Goal: Communication & Community: Connect with others

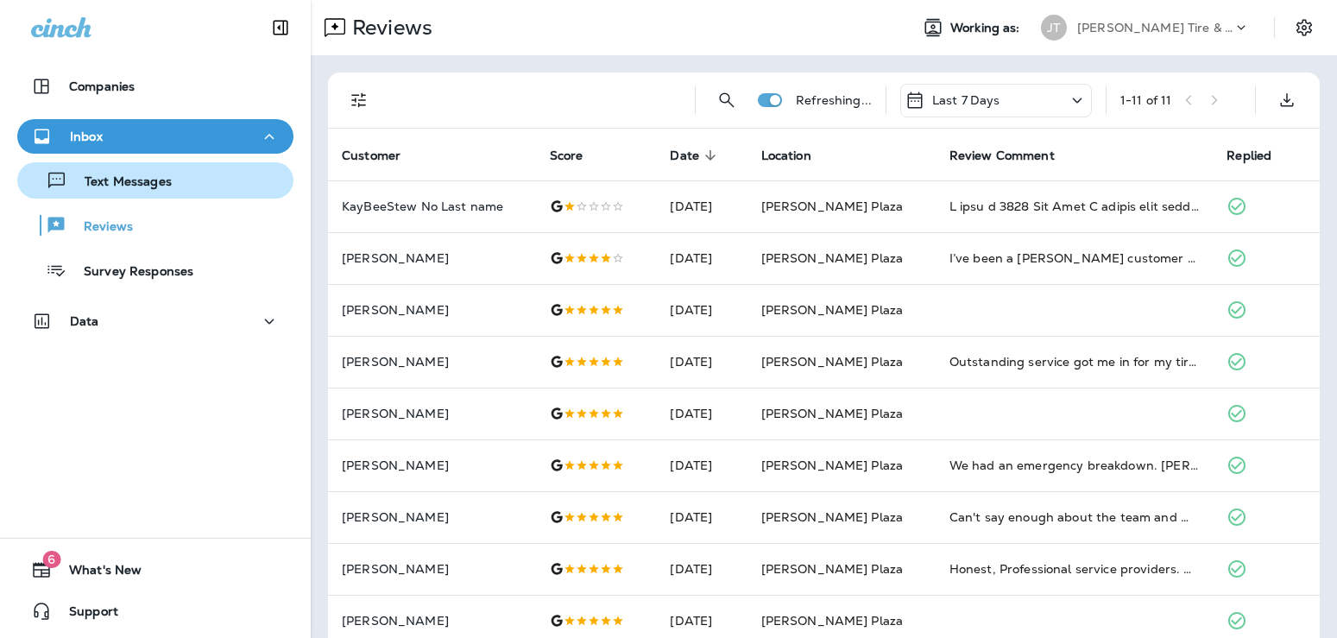
click at [115, 179] on p "Text Messages" at bounding box center [119, 182] width 104 height 16
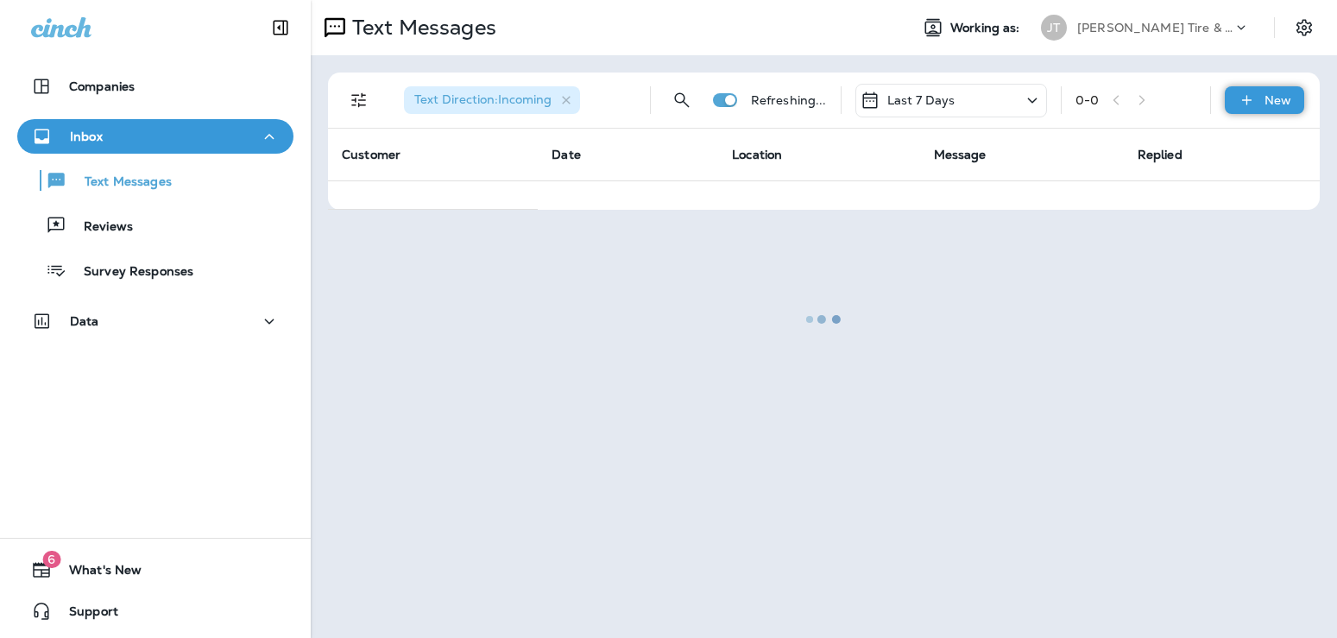
click at [1280, 104] on p "New" at bounding box center [1277, 100] width 27 height 14
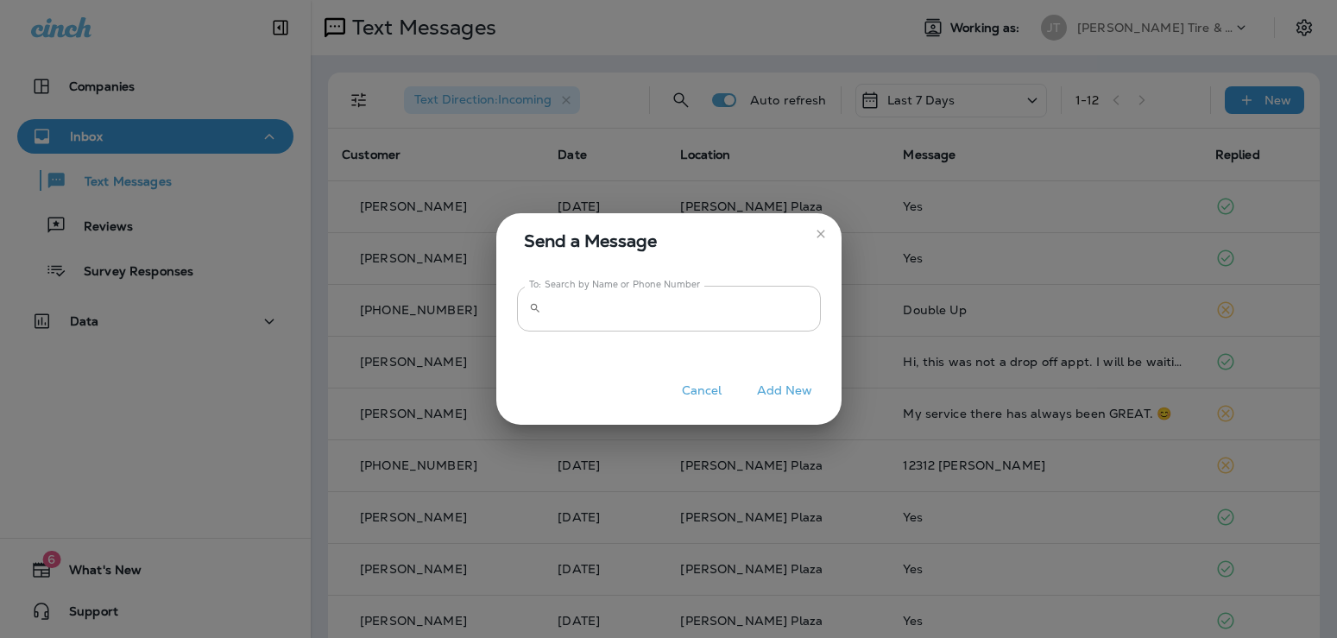
click at [555, 308] on input "To: Search by Name or Phone Number" at bounding box center [684, 309] width 273 height 46
paste input "**********"
type input "**********"
click at [769, 388] on button "Add New" at bounding box center [784, 390] width 73 height 27
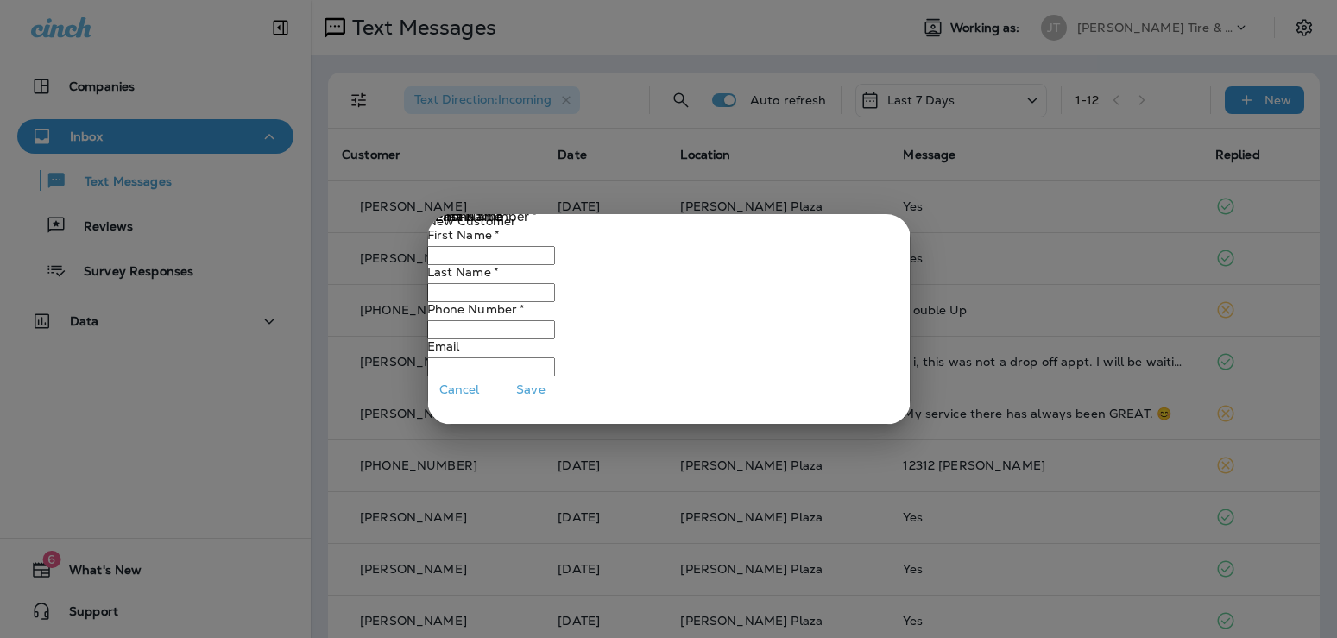
click at [526, 246] on input "Phone Number   *" at bounding box center [491, 255] width 128 height 19
type input "*****"
type input "******"
click at [496, 303] on input "Phone Number   *" at bounding box center [491, 293] width 128 height 19
paste input "**********"
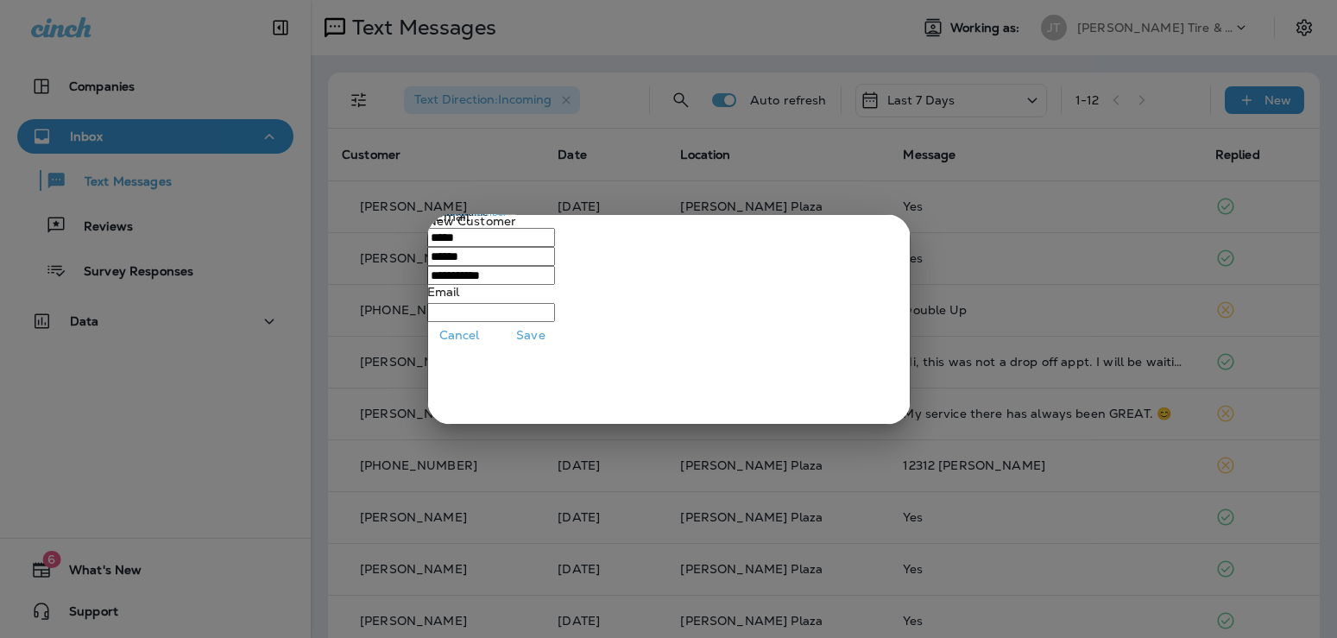
type input "**********"
click at [475, 304] on input "Phone Number   *" at bounding box center [491, 294] width 128 height 19
paste input "**********"
type input "**********"
click at [564, 331] on button "Save" at bounding box center [531, 317] width 65 height 27
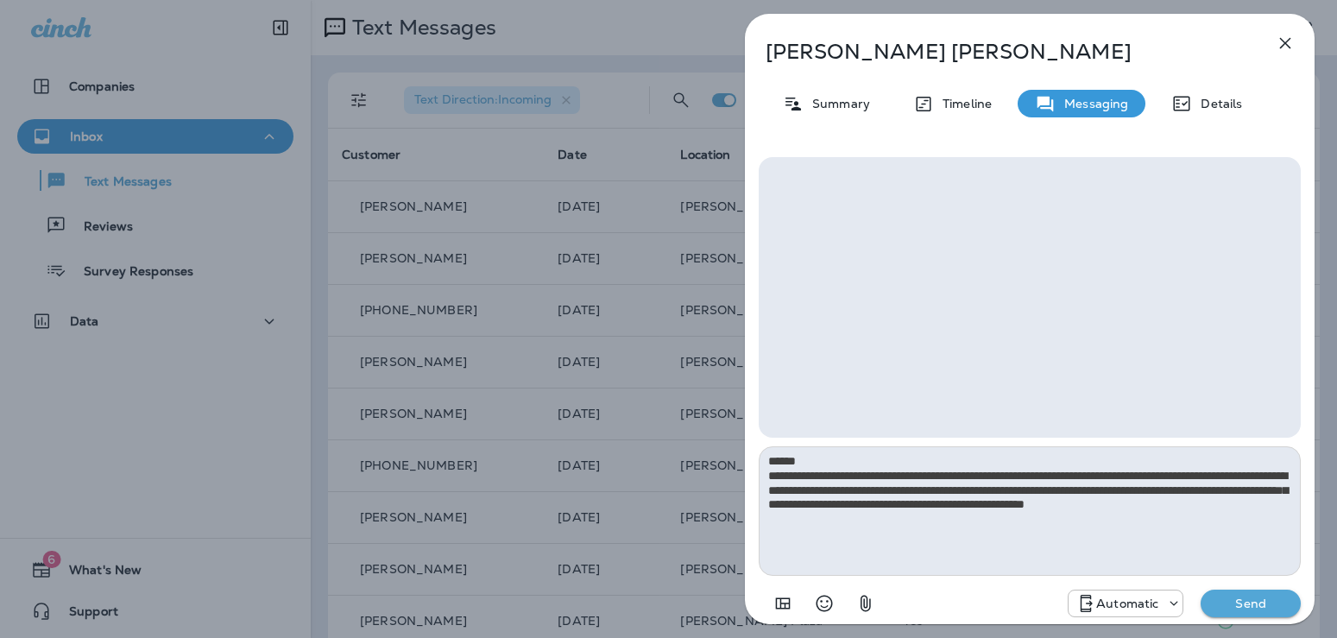
type textarea "**********"
click at [1244, 601] on p "Send" at bounding box center [1250, 603] width 72 height 16
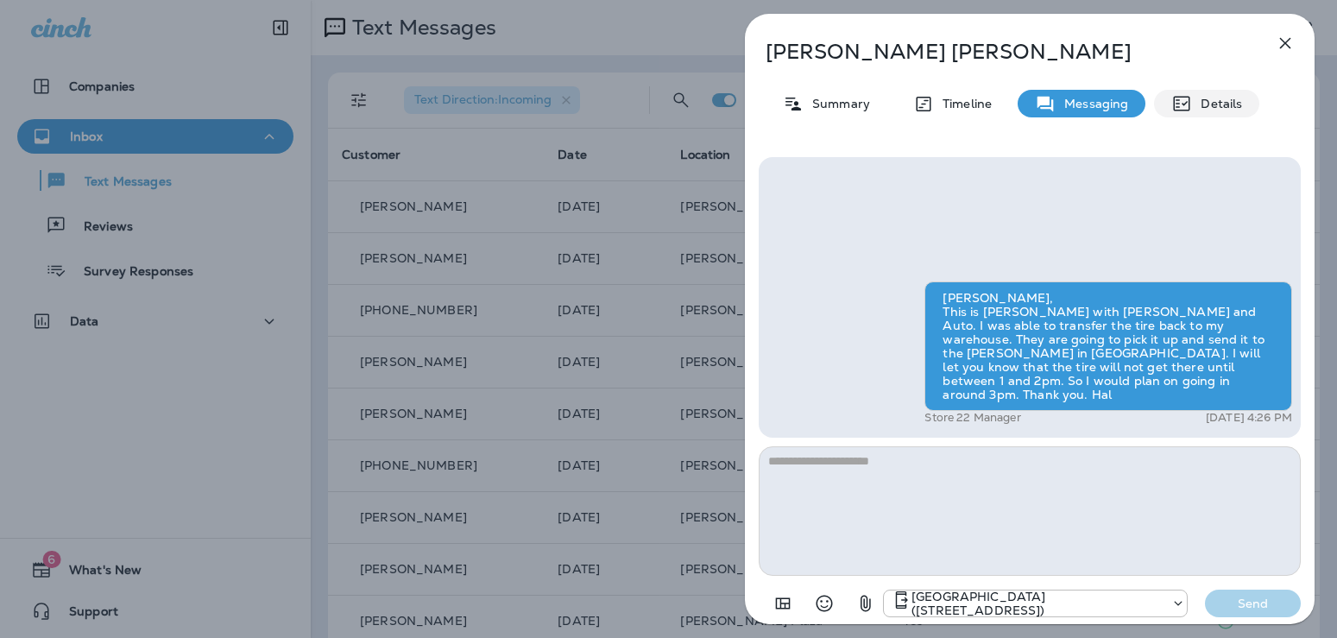
click at [1227, 102] on p "Details" at bounding box center [1217, 104] width 50 height 14
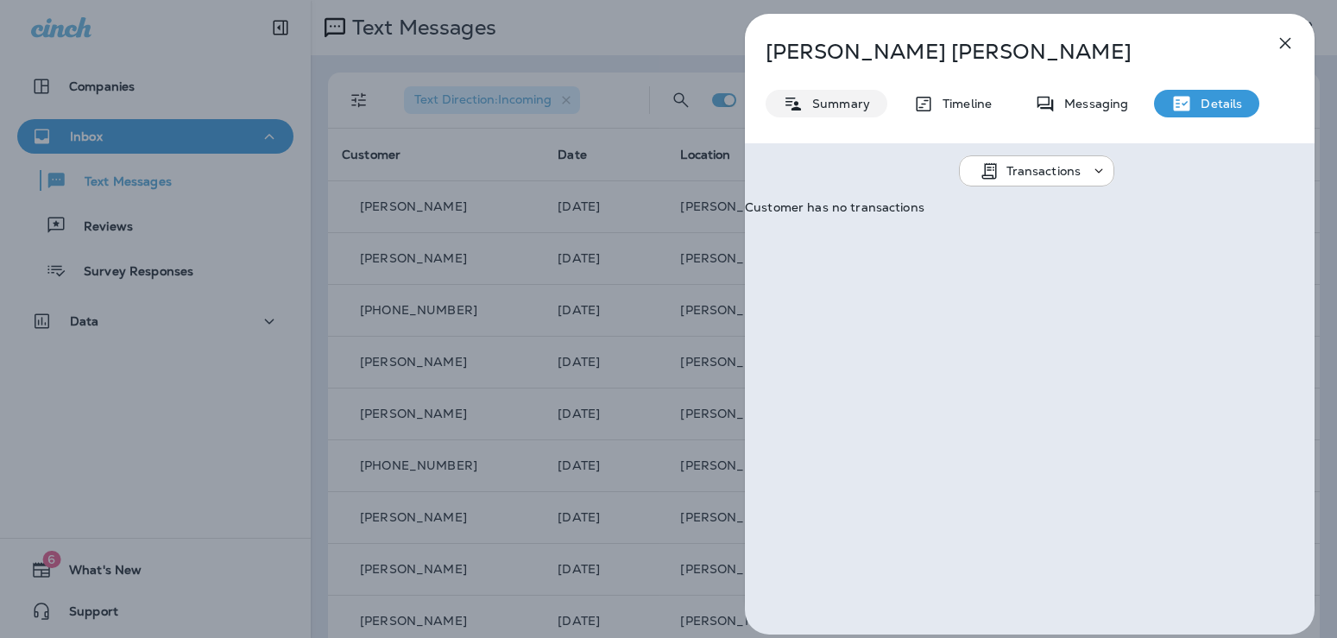
click at [852, 110] on p "Summary" at bounding box center [836, 104] width 66 height 14
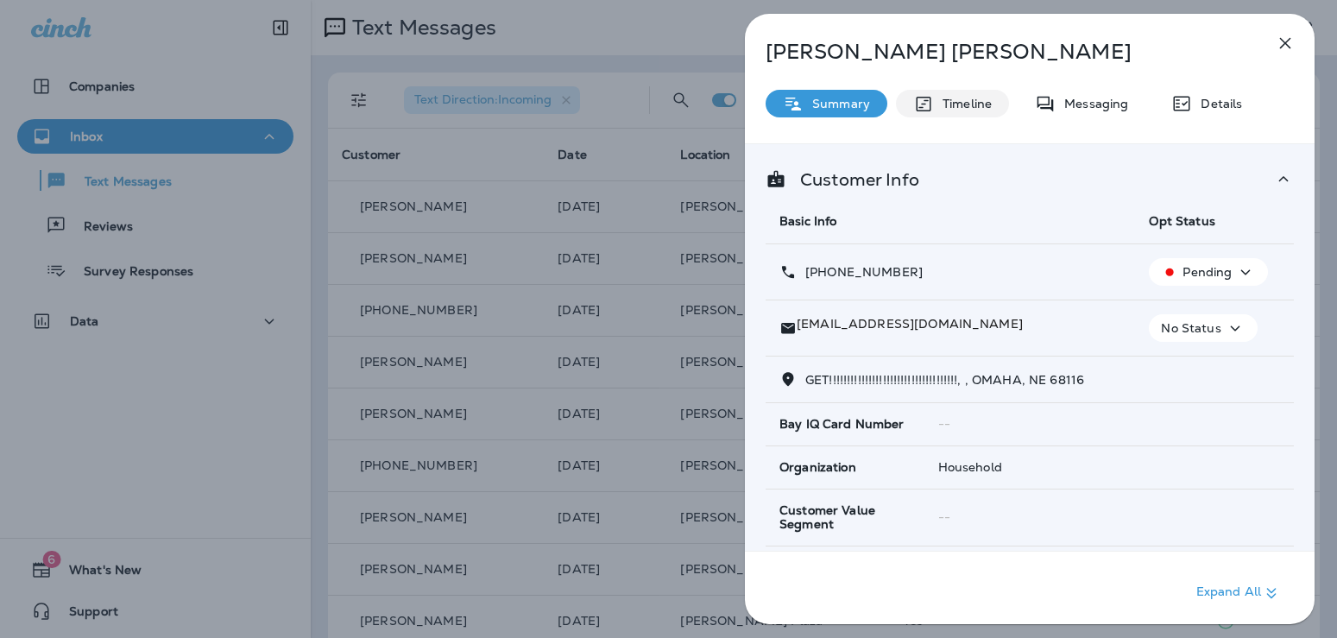
click at [981, 110] on p "Timeline" at bounding box center [963, 104] width 58 height 14
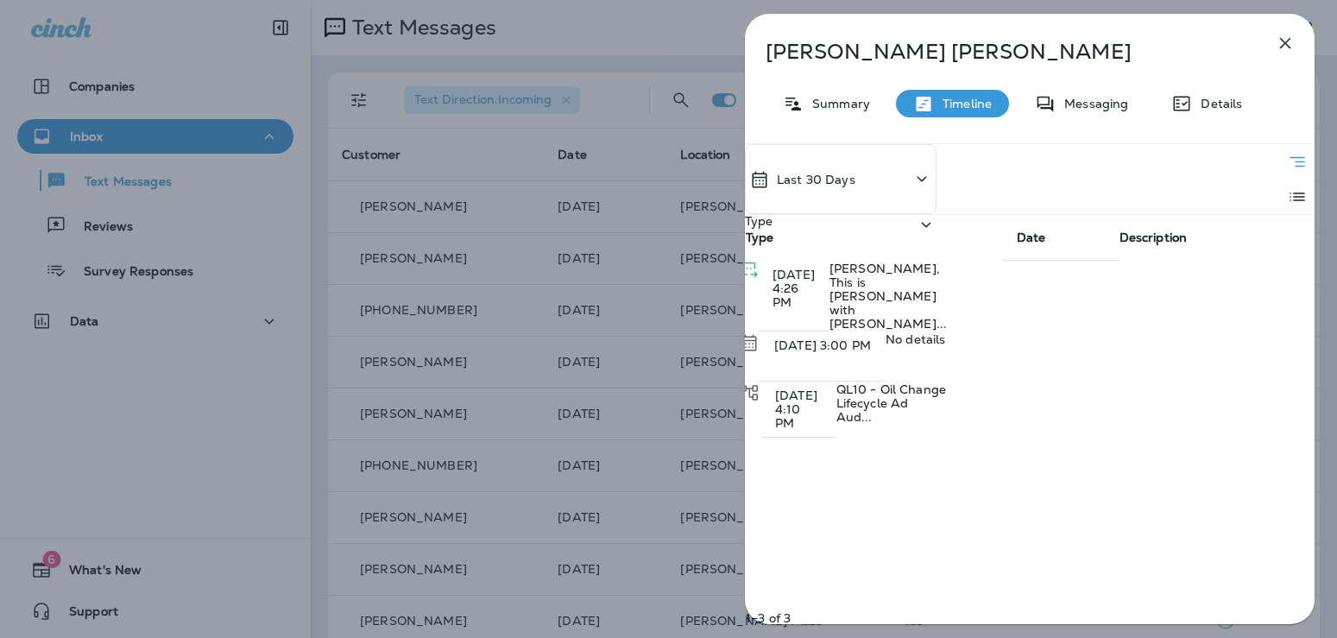
click at [1288, 44] on icon "button" at bounding box center [1285, 43] width 21 height 21
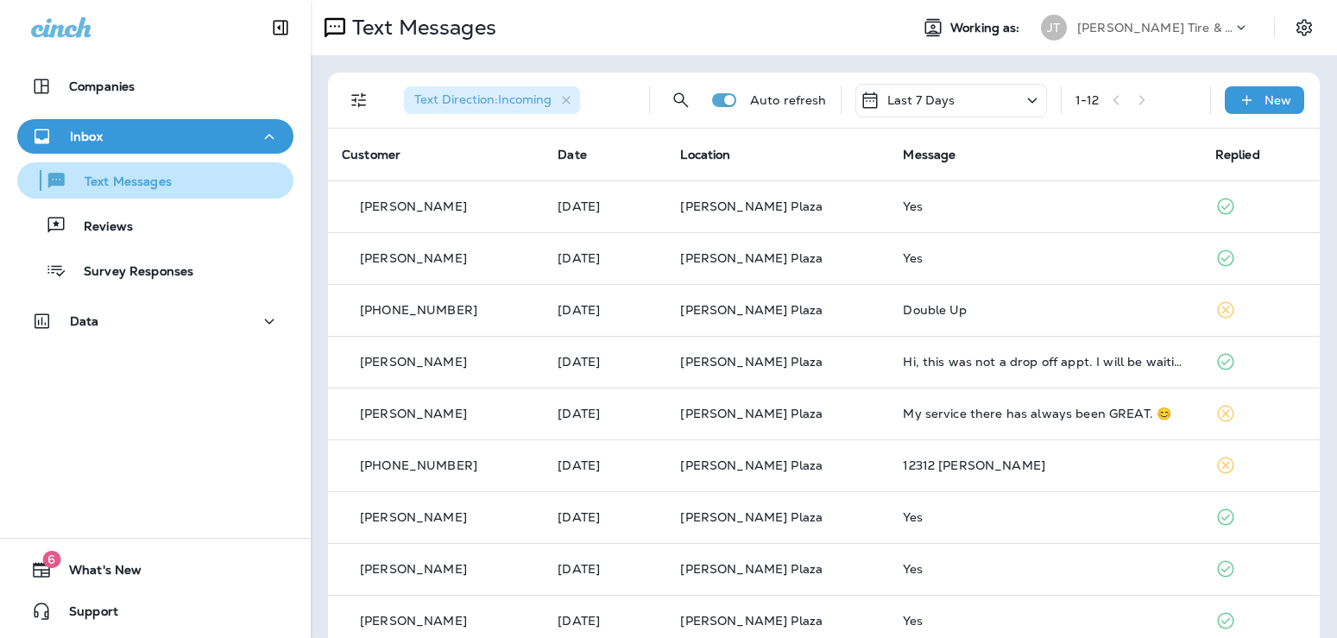
click at [113, 178] on p "Text Messages" at bounding box center [119, 182] width 104 height 16
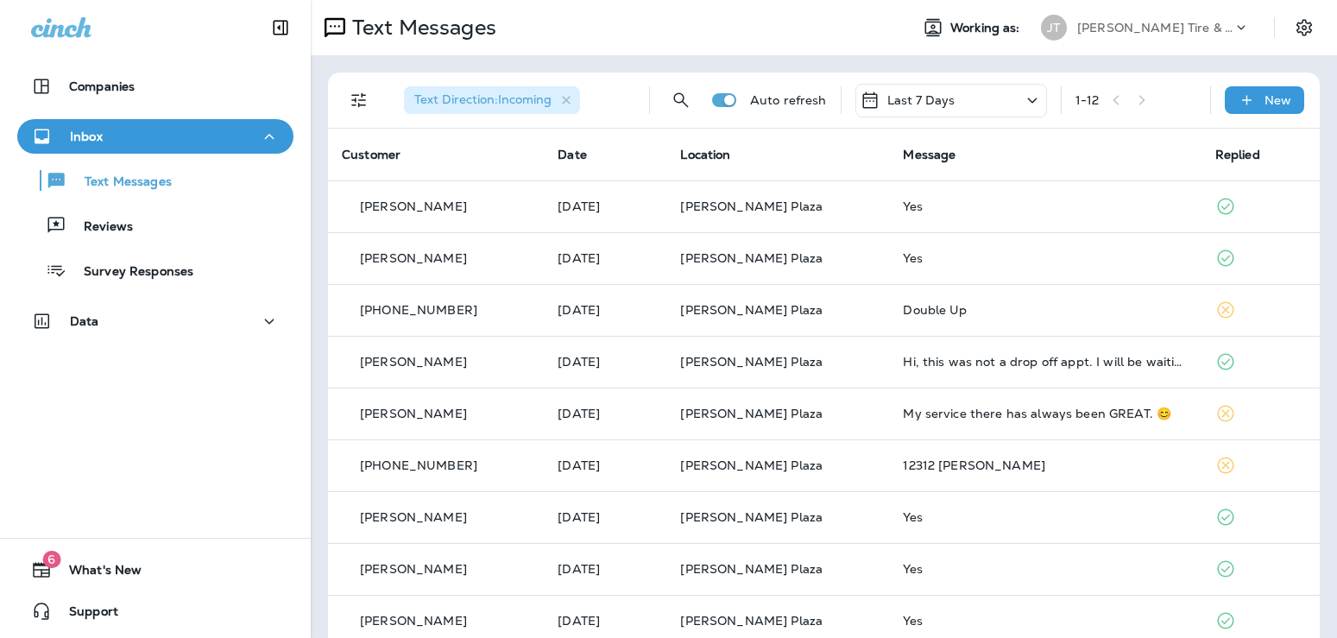
click at [290, 149] on div "Inbox" at bounding box center [155, 136] width 276 height 35
click at [268, 132] on icon "button" at bounding box center [269, 137] width 21 height 22
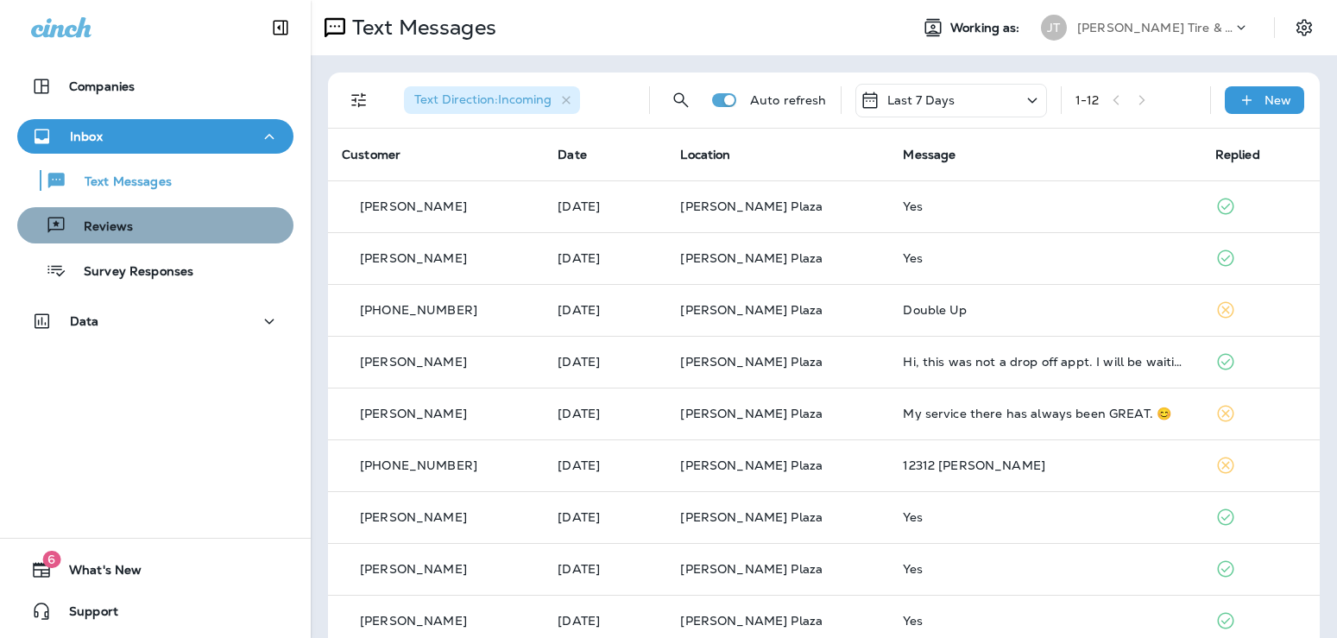
click at [117, 224] on p "Reviews" at bounding box center [99, 227] width 66 height 16
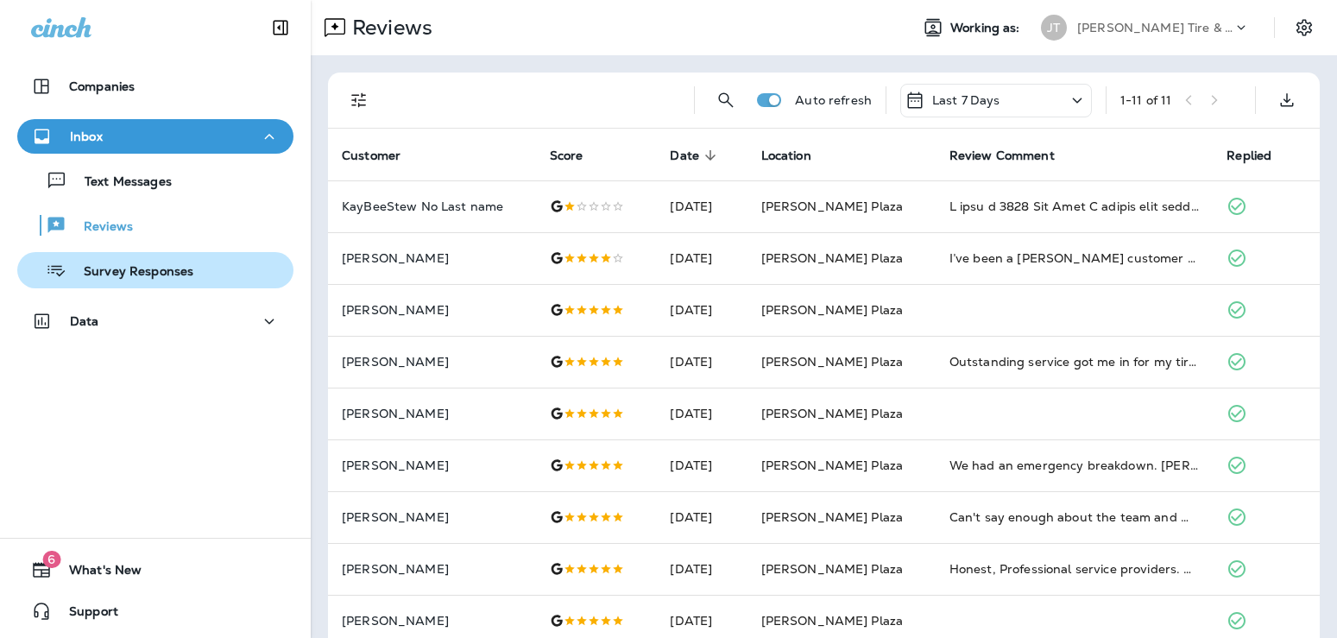
click at [114, 278] on p "Survey Responses" at bounding box center [129, 272] width 127 height 16
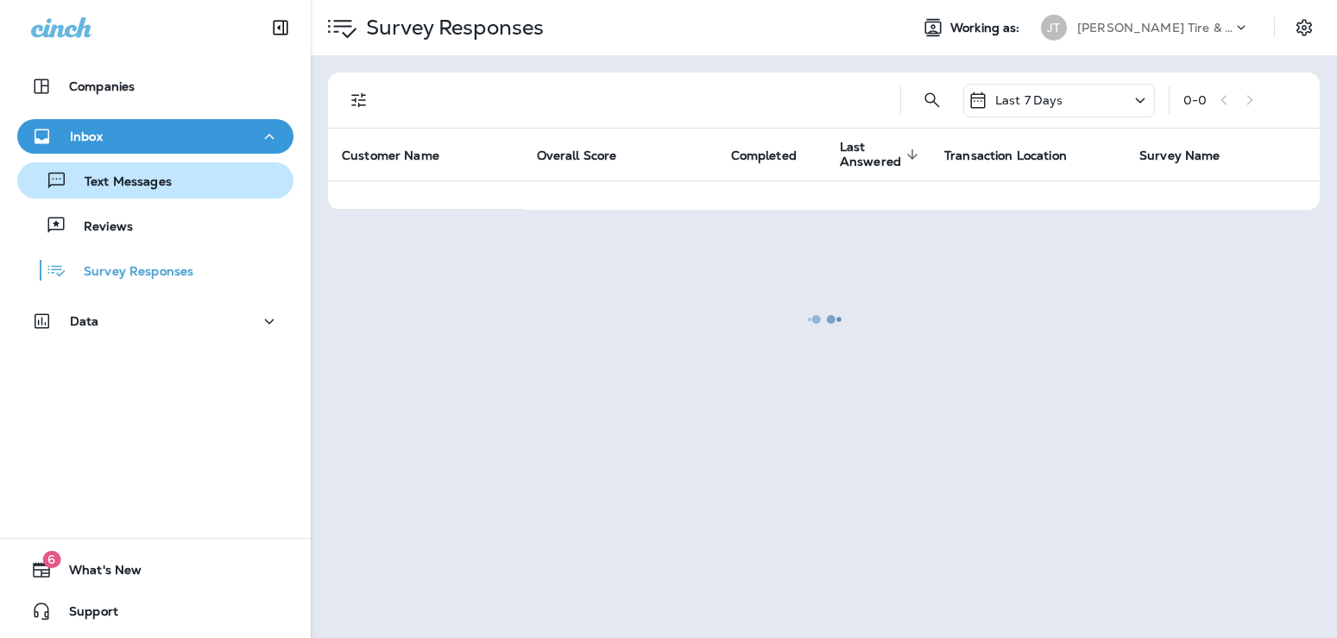
click at [136, 186] on p "Text Messages" at bounding box center [119, 182] width 104 height 16
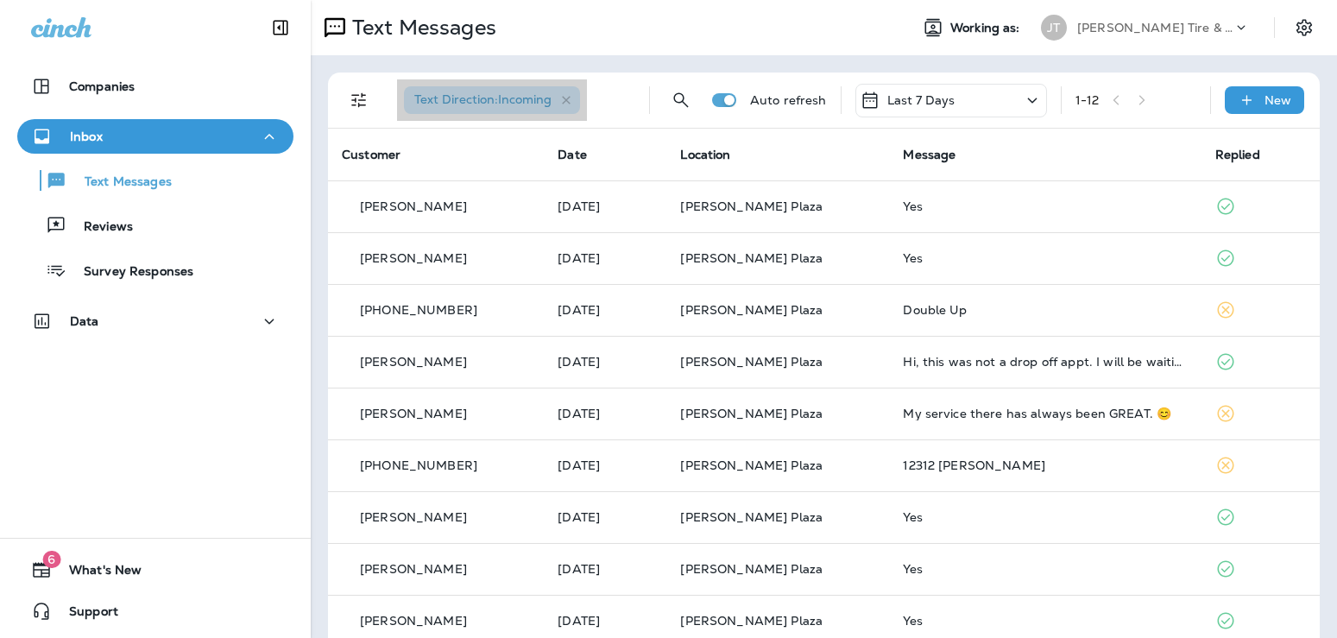
click at [543, 100] on span "Text Direction : Incoming" at bounding box center [482, 99] width 137 height 16
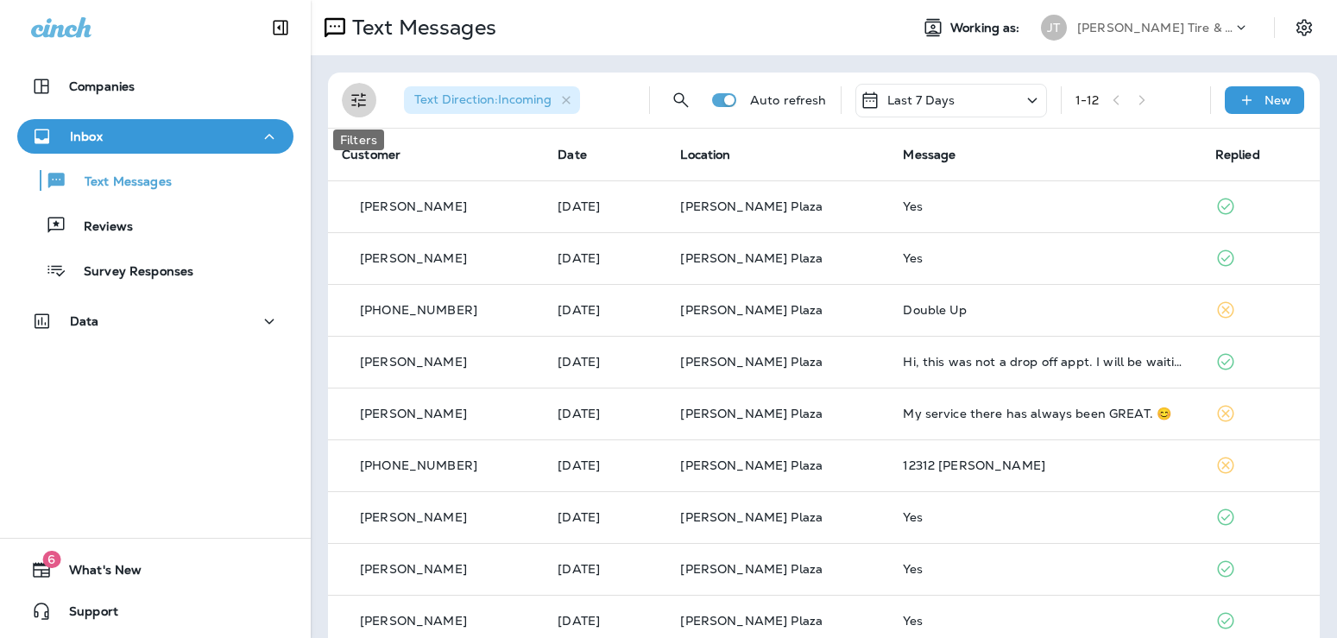
click at [363, 95] on icon "Filters" at bounding box center [358, 100] width 15 height 15
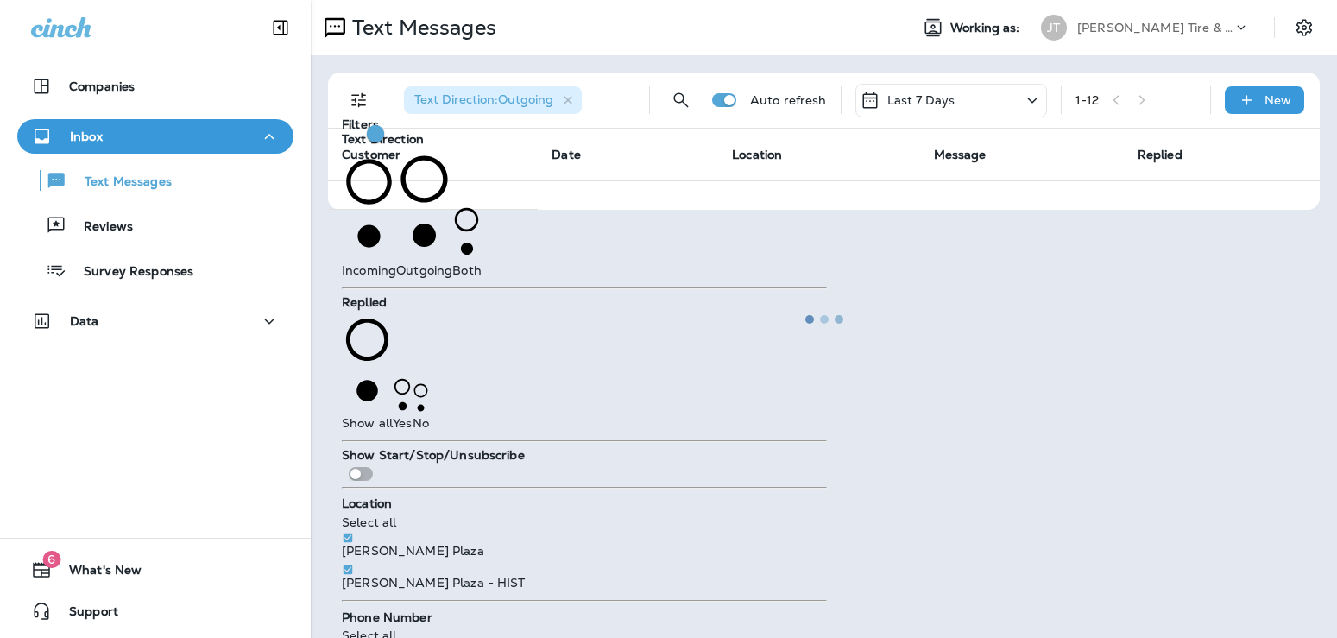
click at [733, 317] on div at bounding box center [823, 319] width 1023 height 634
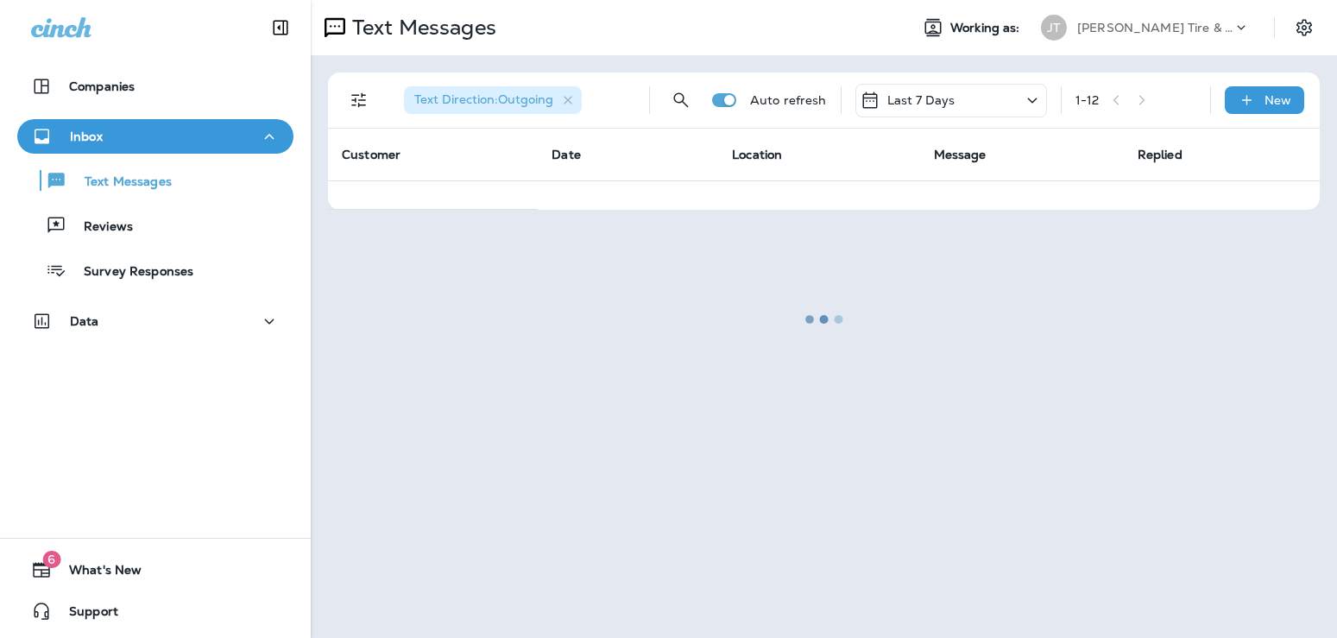
click at [1034, 97] on div at bounding box center [823, 319] width 1023 height 634
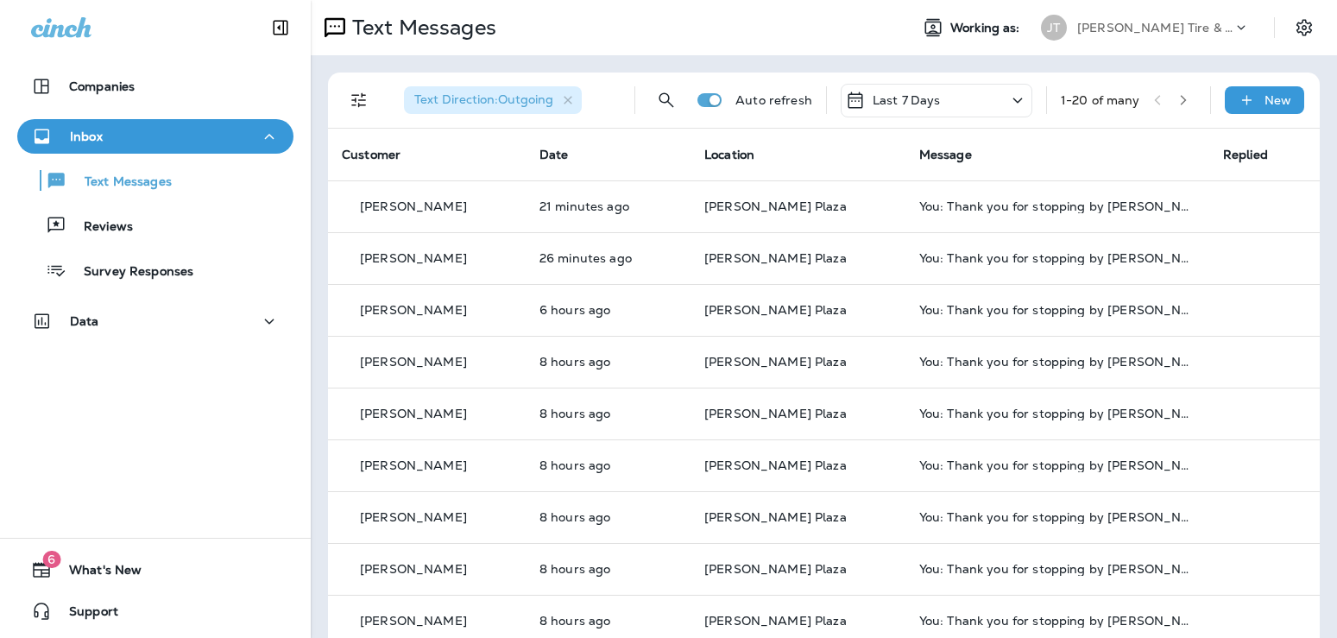
click at [1012, 98] on icon at bounding box center [1017, 101] width 21 height 22
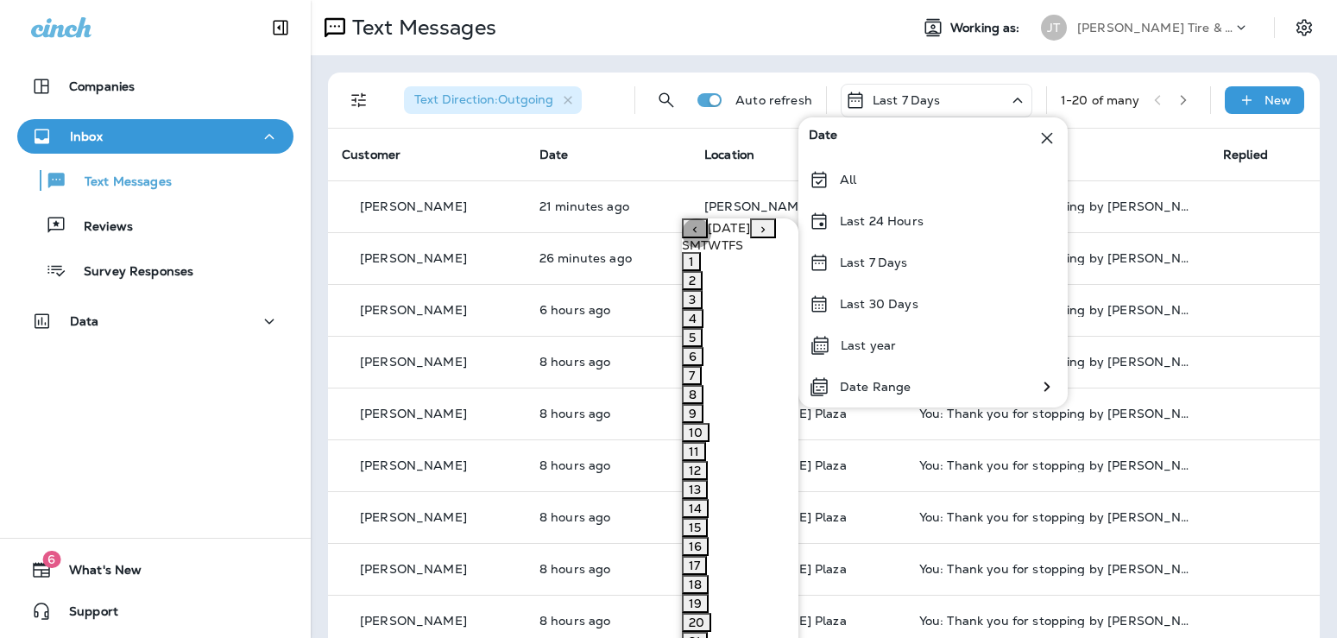
click at [682, 461] on button "12" at bounding box center [695, 470] width 26 height 19
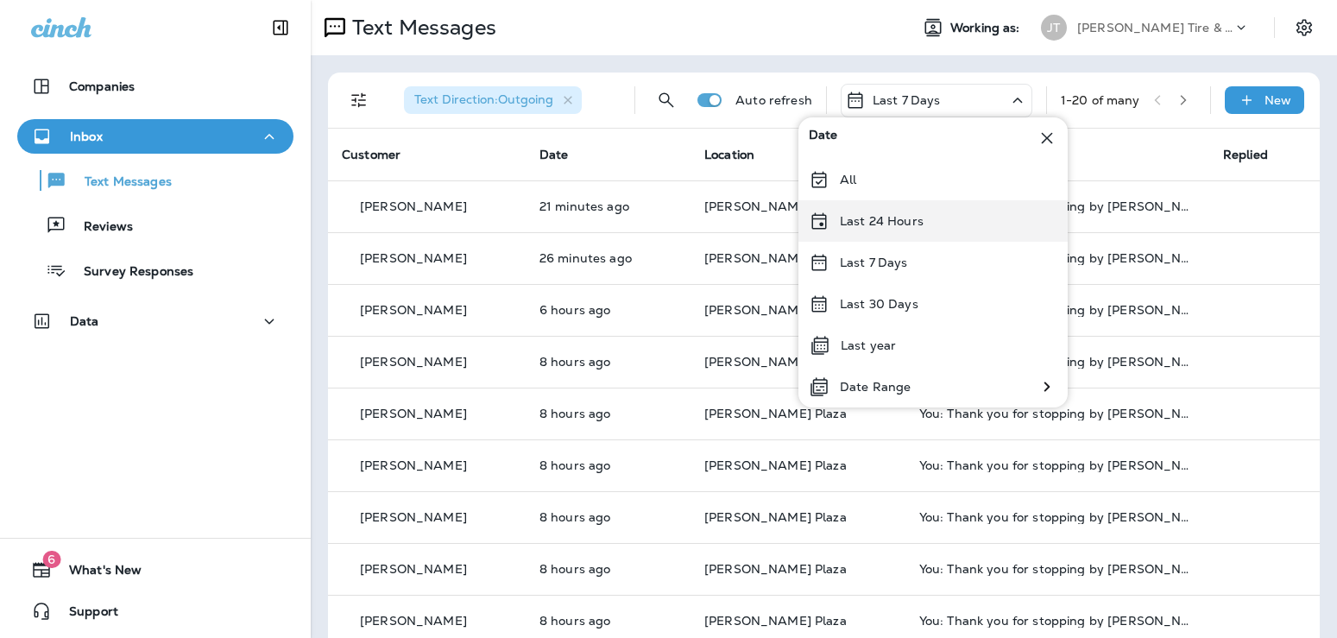
click at [899, 221] on p "Last 24 Hours" at bounding box center [882, 221] width 84 height 14
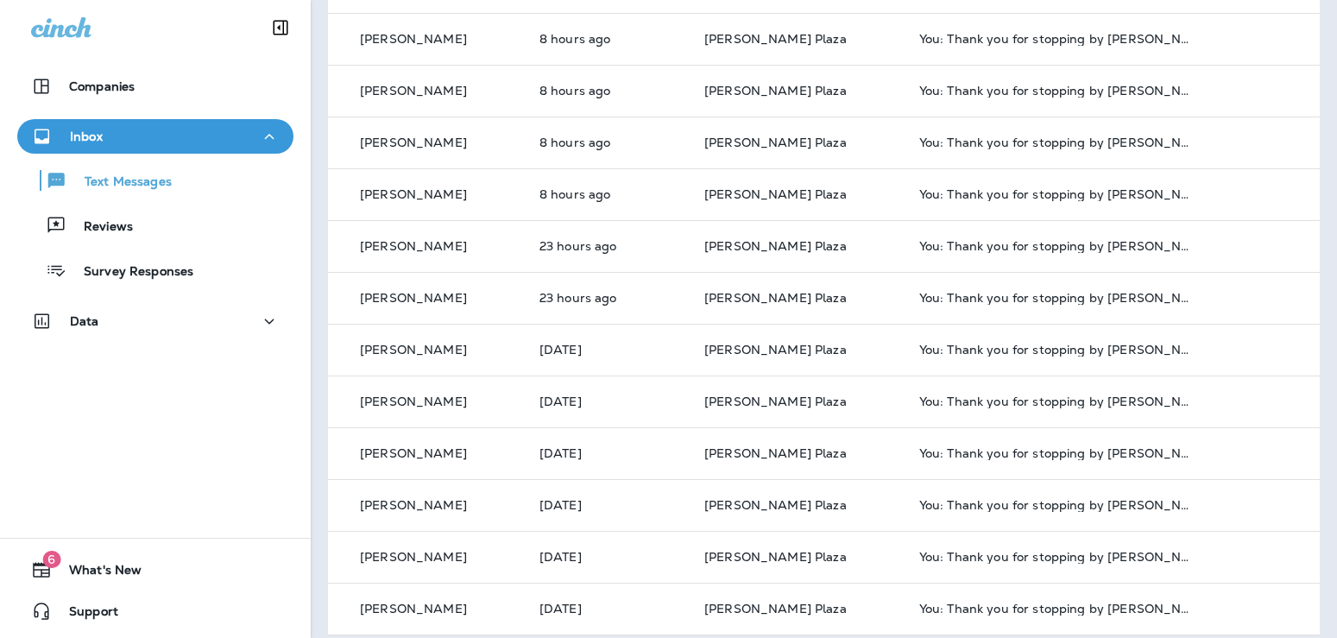
scroll to position [595, 0]
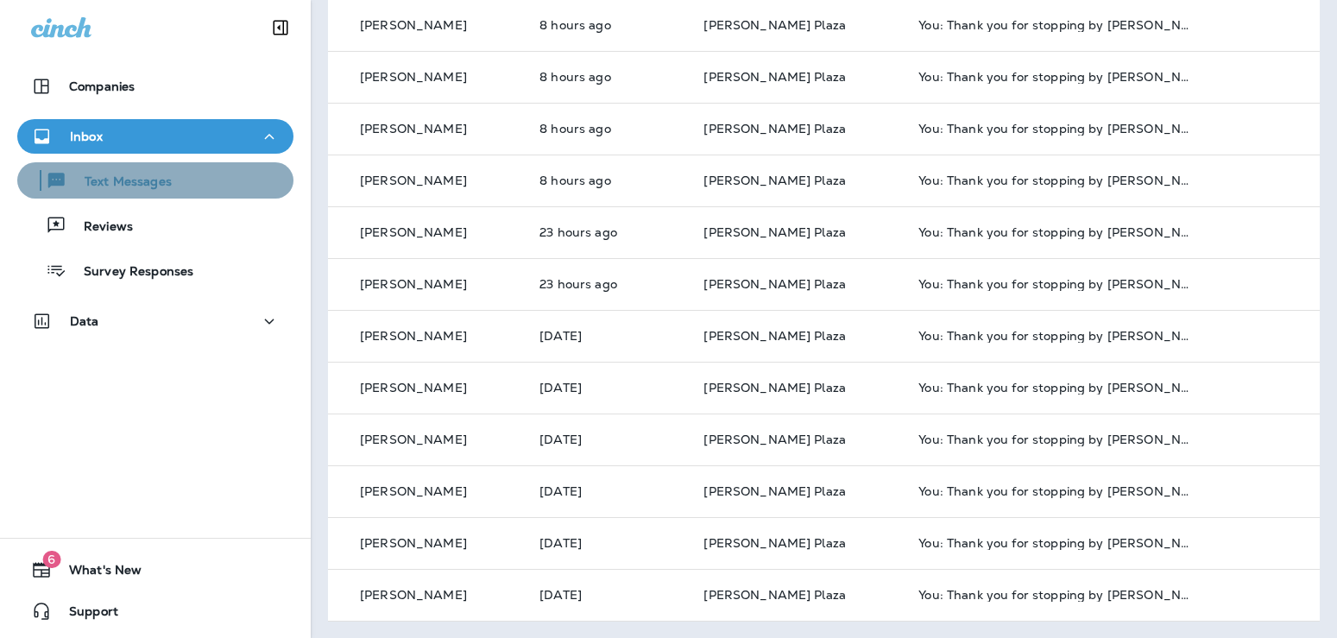
click at [112, 181] on p "Text Messages" at bounding box center [119, 182] width 104 height 16
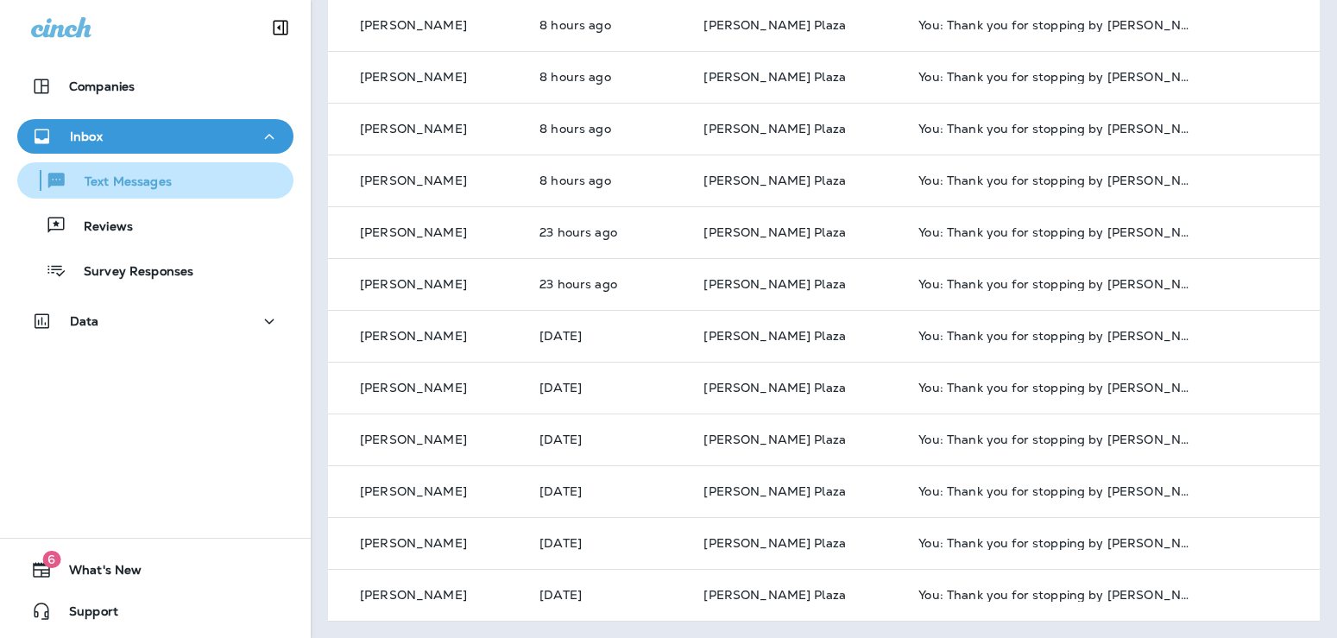
click at [108, 178] on p "Text Messages" at bounding box center [119, 182] width 104 height 16
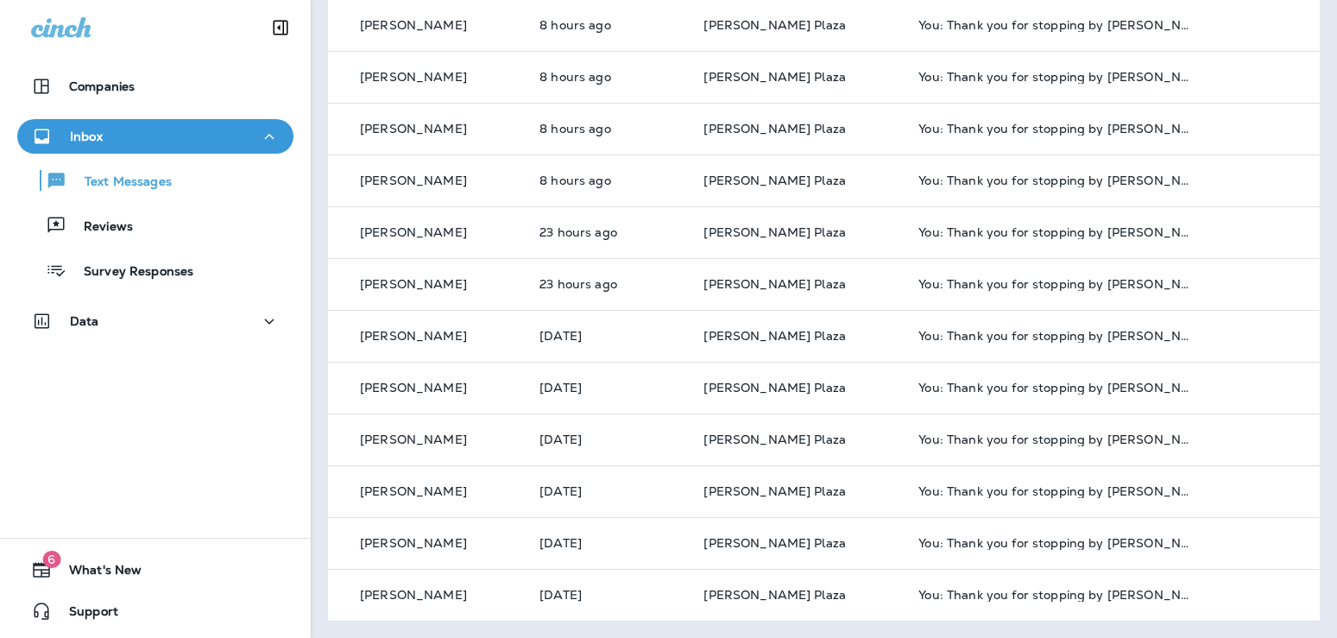
click at [148, 135] on div "Inbox" at bounding box center [155, 137] width 249 height 22
click at [150, 142] on div "Inbox" at bounding box center [155, 137] width 249 height 22
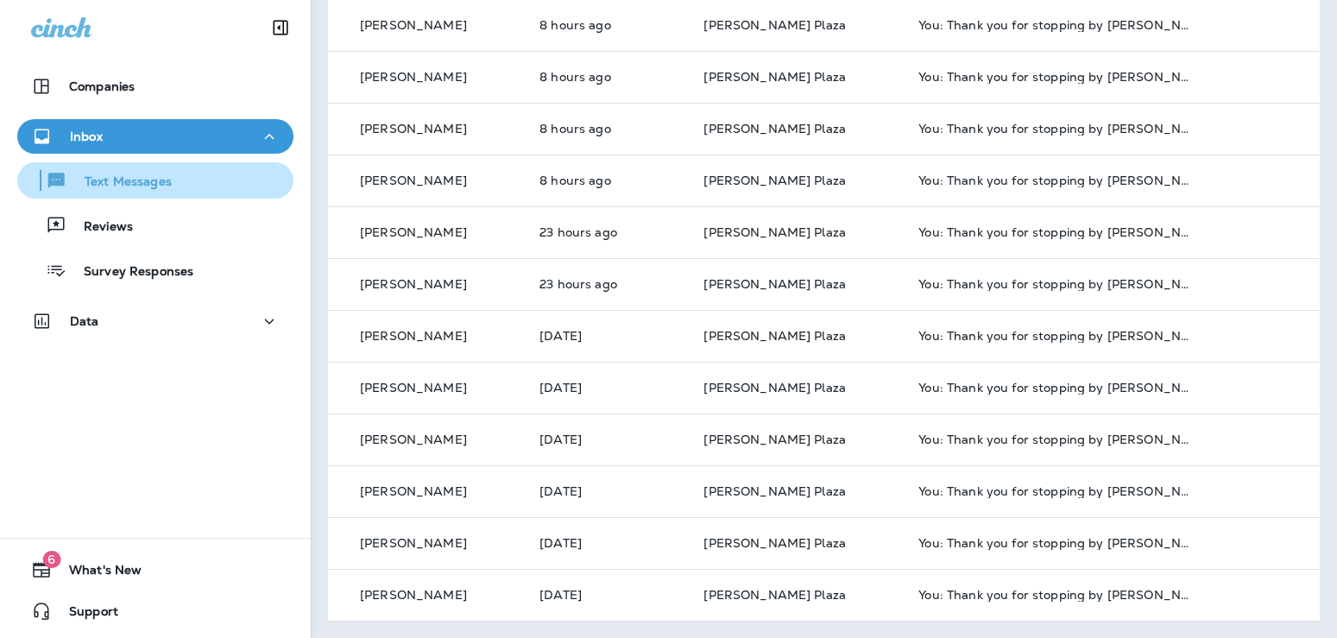
click at [124, 180] on p "Text Messages" at bounding box center [119, 182] width 104 height 16
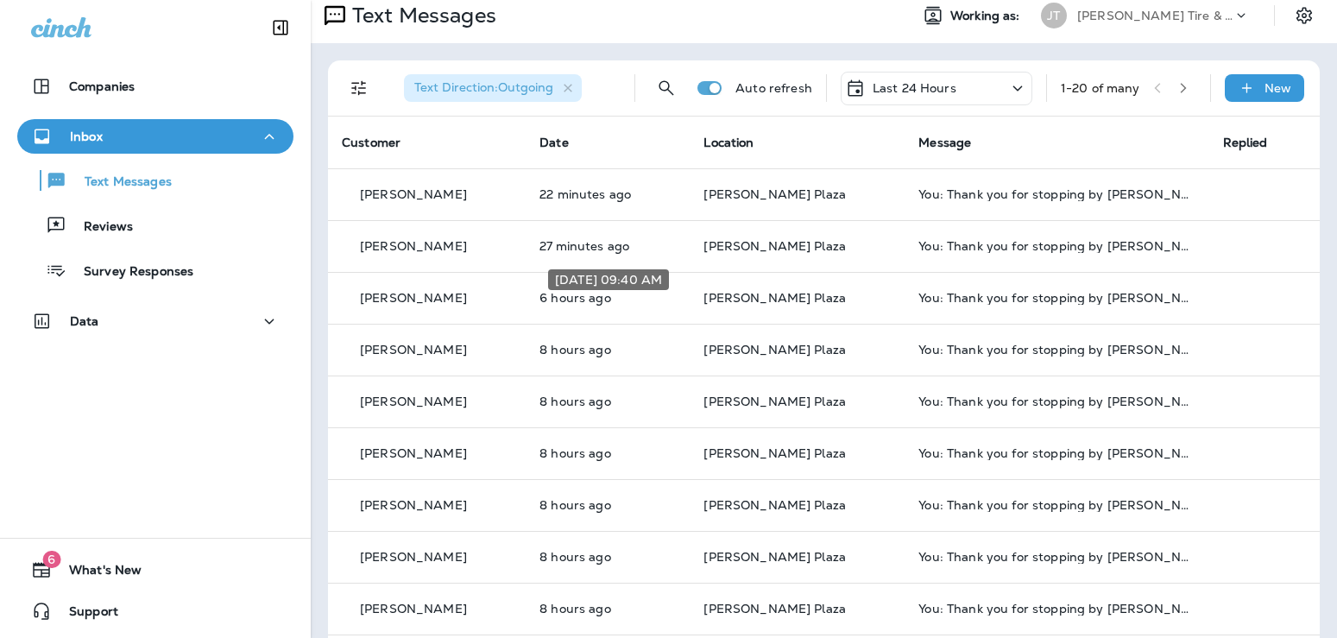
scroll to position [0, 0]
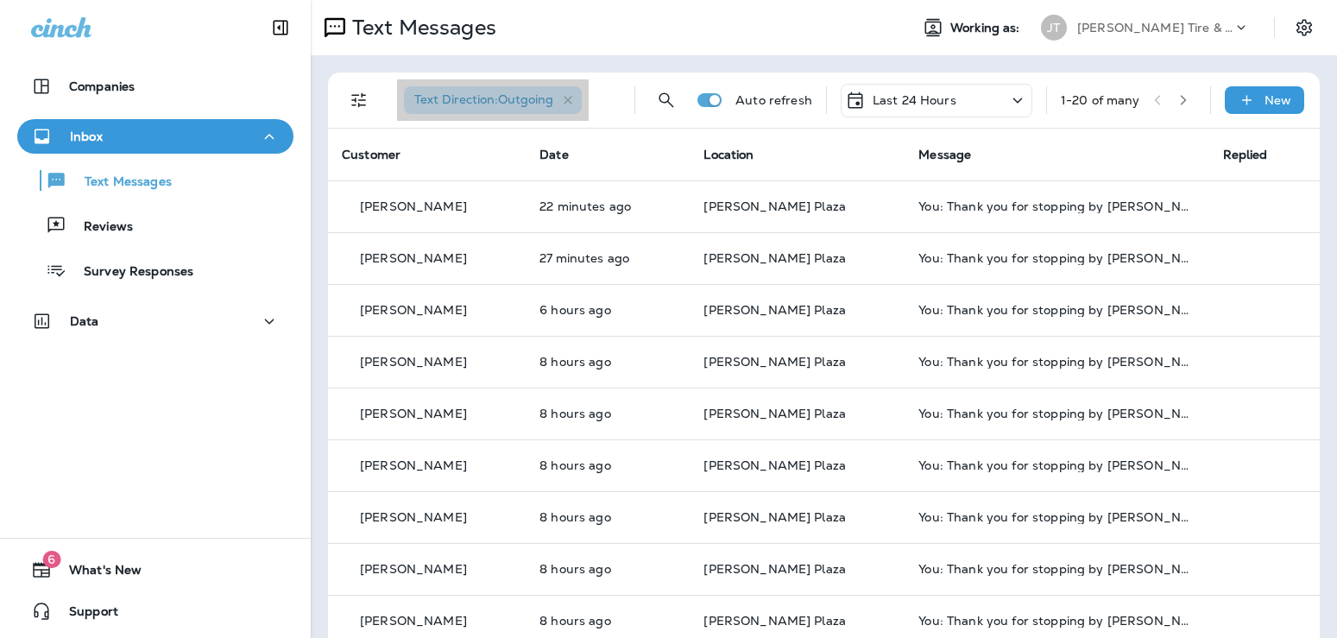
click at [498, 106] on span "Text Direction : Outgoing" at bounding box center [483, 99] width 139 height 16
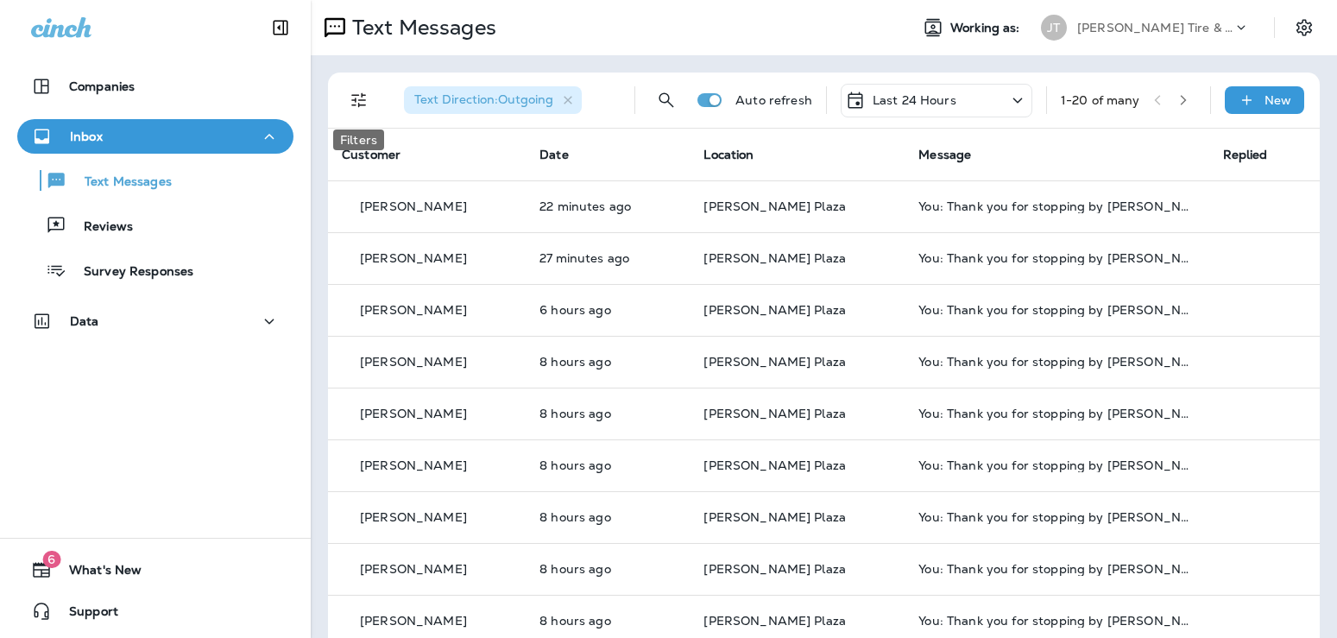
click at [367, 100] on icon "Filters" at bounding box center [359, 100] width 21 height 21
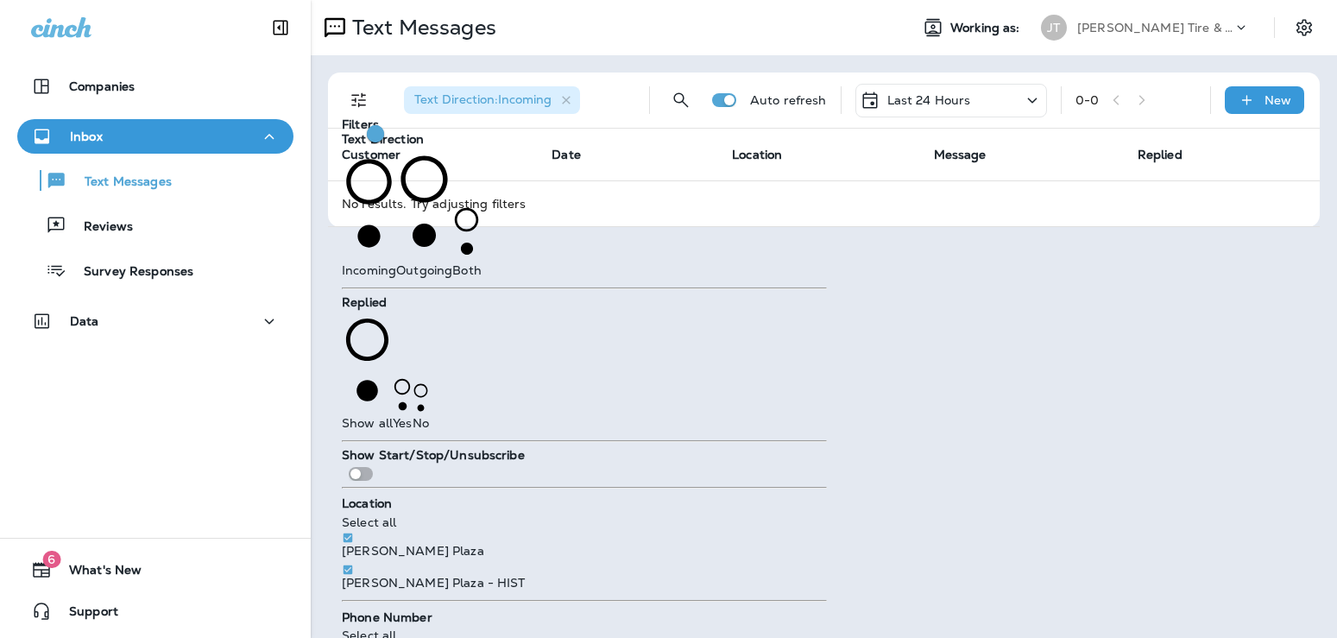
click at [788, 260] on div "Text Messages Working as: [PERSON_NAME] Tire & Auto Text Direction : Incoming A…" at bounding box center [824, 319] width 1026 height 638
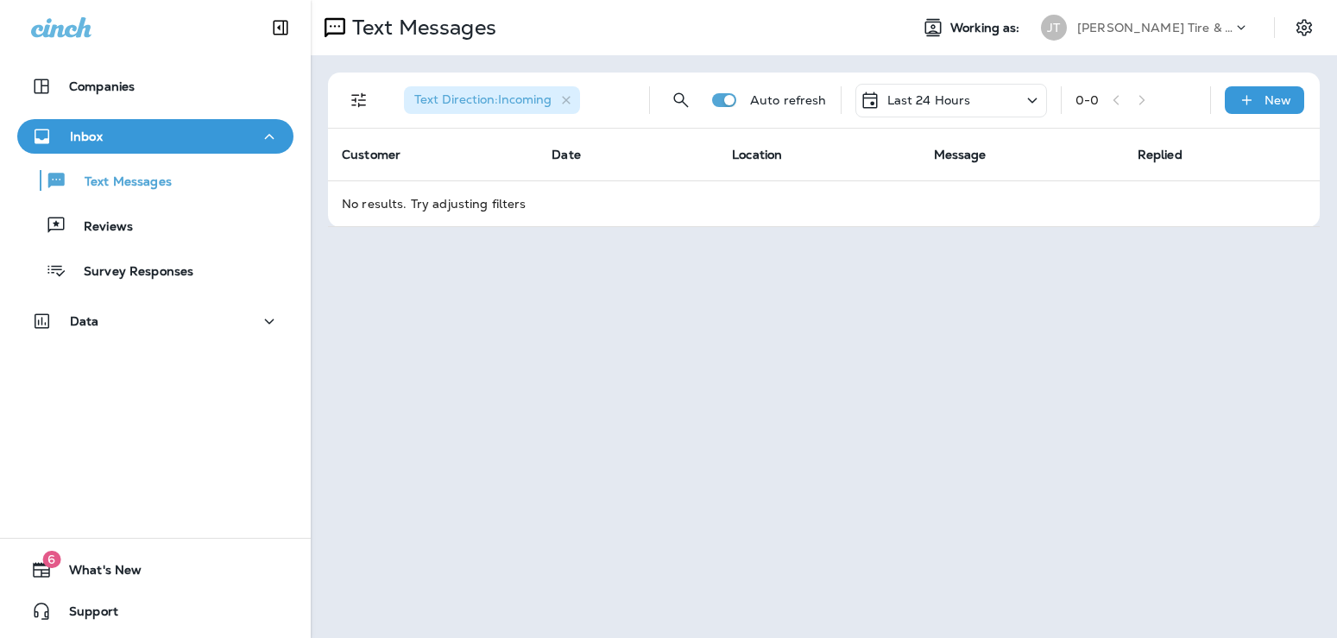
click at [1031, 99] on icon at bounding box center [1032, 101] width 21 height 22
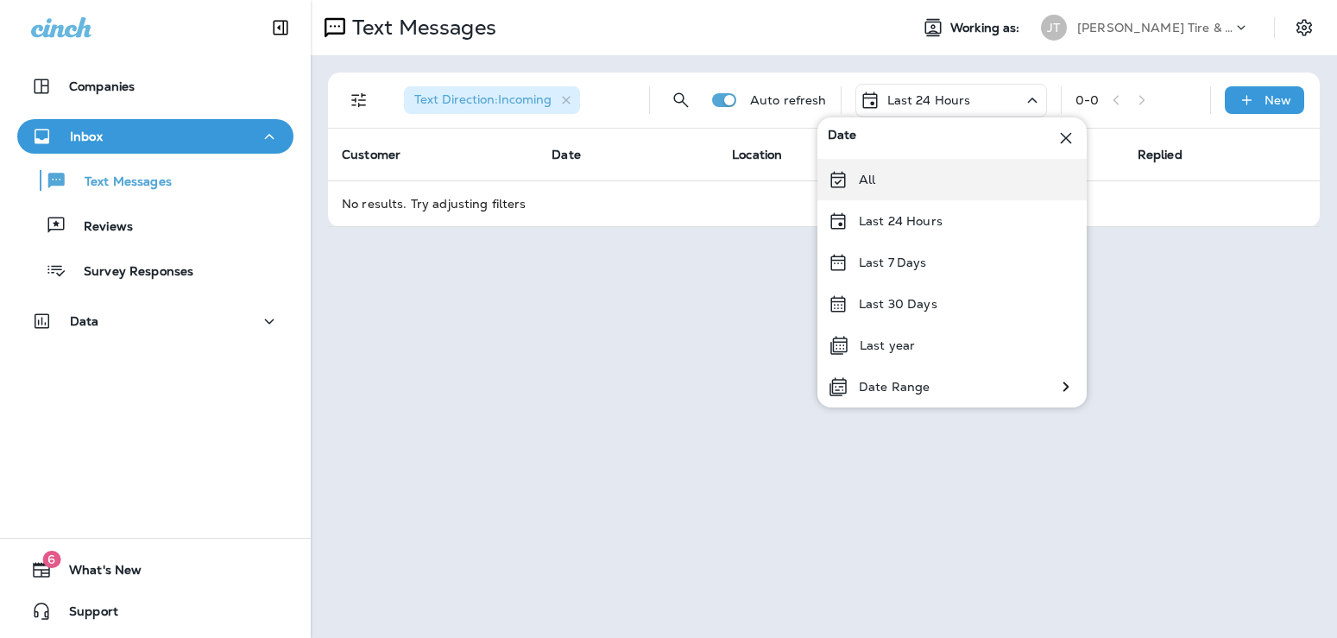
click at [904, 181] on div "All" at bounding box center [951, 179] width 269 height 41
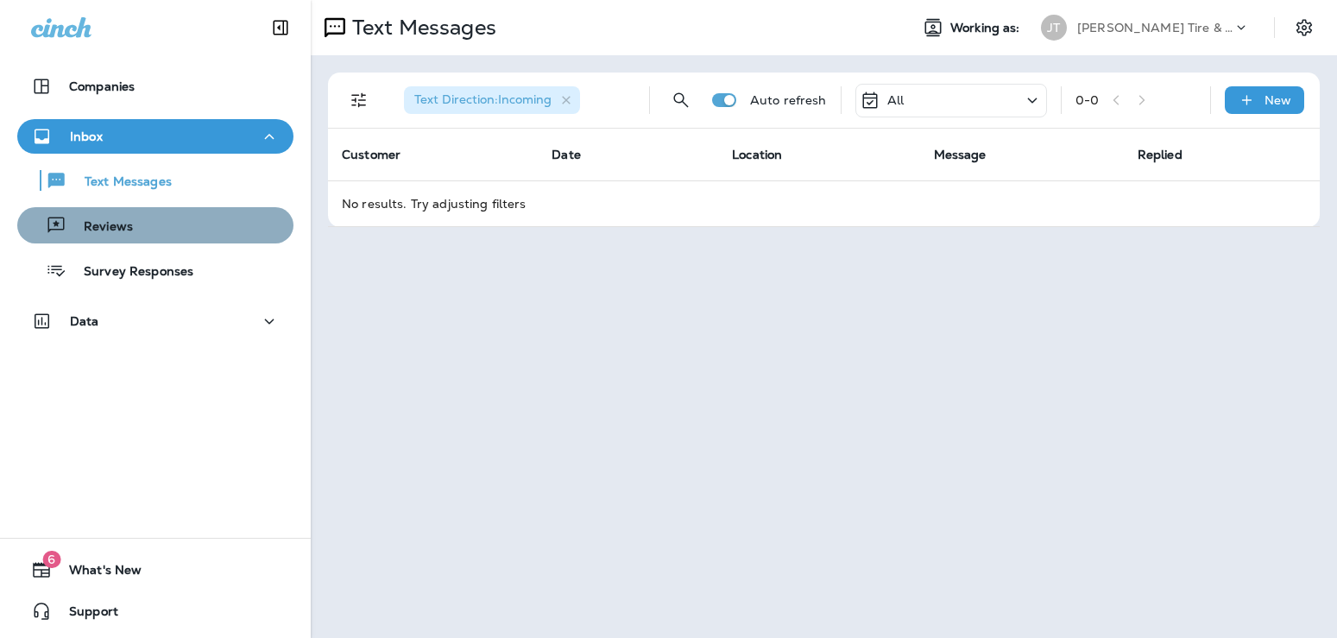
click at [81, 226] on p "Reviews" at bounding box center [99, 227] width 66 height 16
